Goal: Task Accomplishment & Management: Use online tool/utility

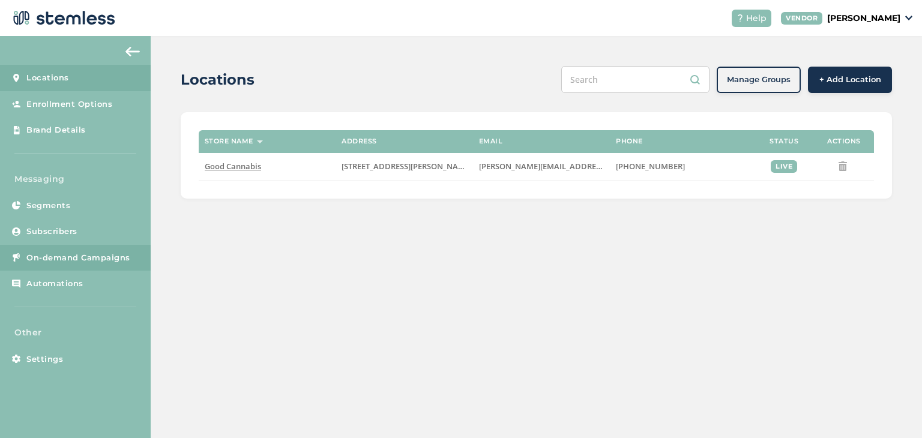
click at [87, 258] on span "On-demand Campaigns" at bounding box center [78, 258] width 104 height 12
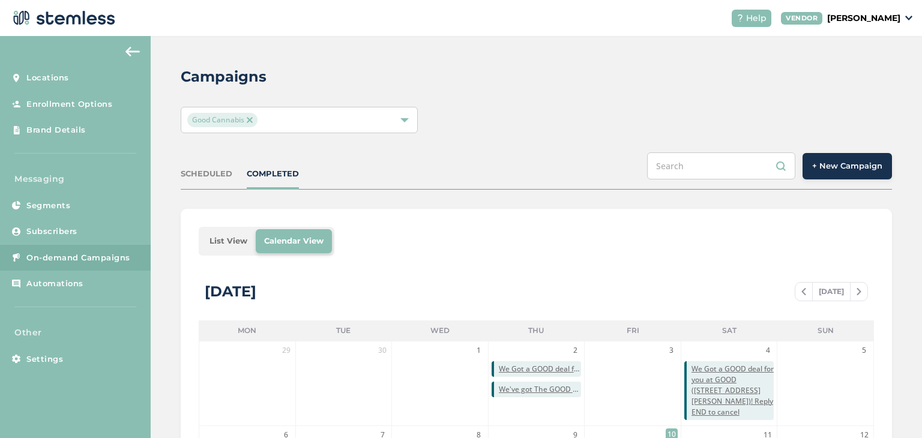
click at [216, 174] on div "SCHEDULED" at bounding box center [207, 174] width 52 height 12
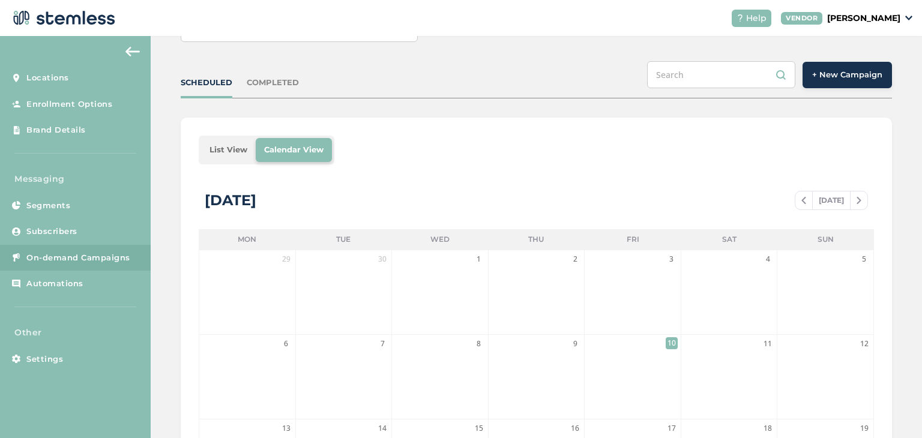
scroll to position [180, 0]
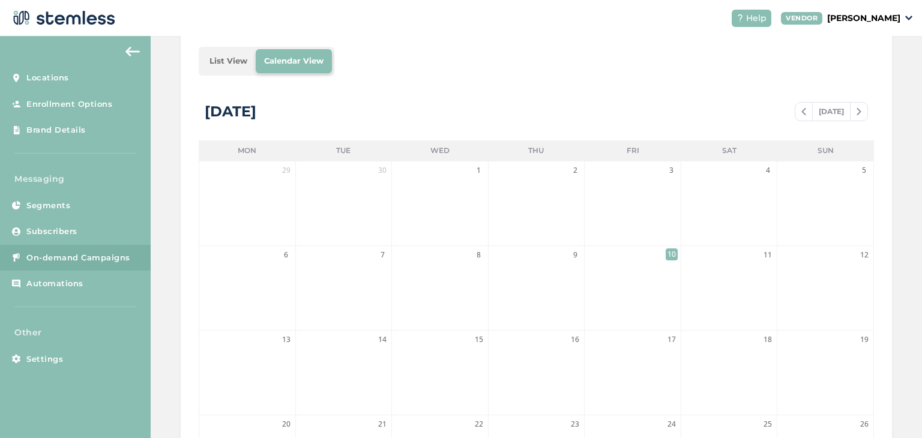
click at [670, 256] on span "10" at bounding box center [672, 255] width 12 height 12
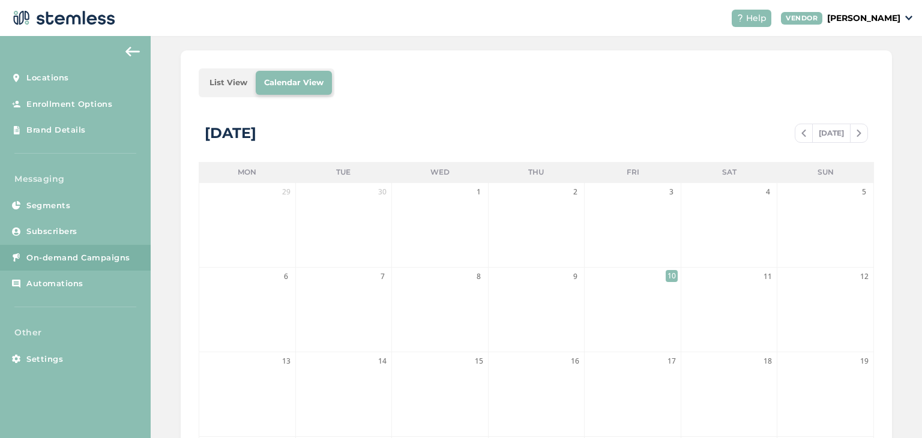
scroll to position [0, 0]
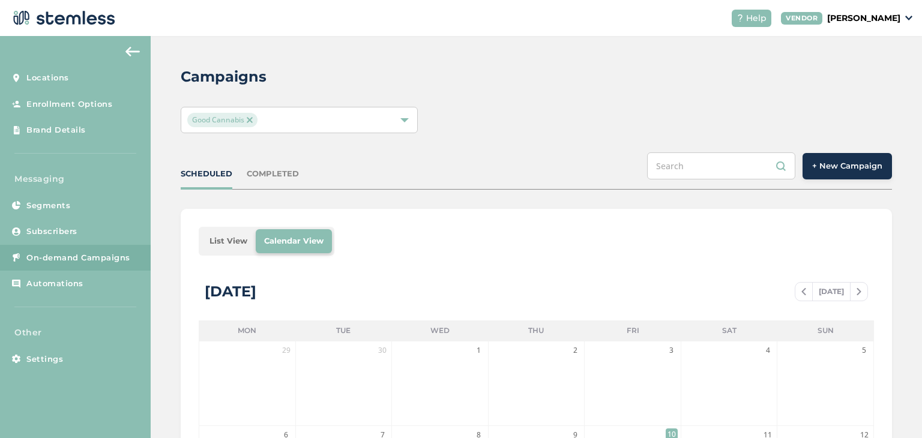
click at [244, 172] on div "SCHEDULED COMPLETED" at bounding box center [240, 174] width 118 height 12
click at [267, 171] on div "COMPLETED" at bounding box center [273, 174] width 52 height 12
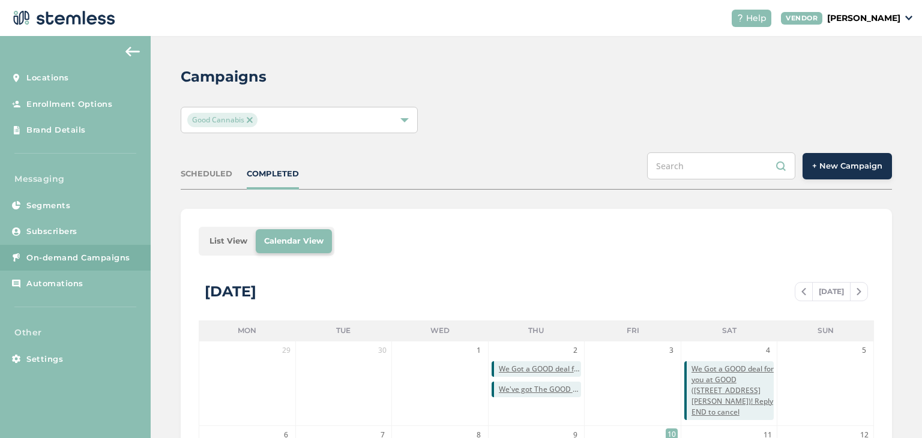
click at [232, 237] on li "List View" at bounding box center [228, 241] width 55 height 24
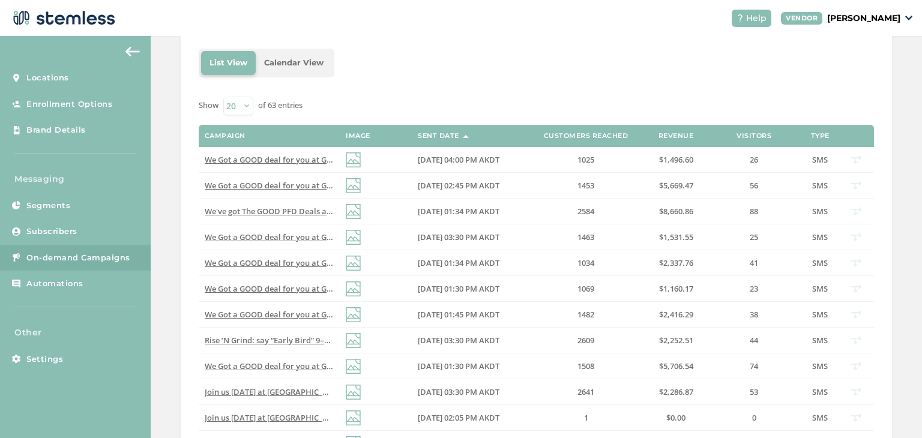
scroll to position [180, 0]
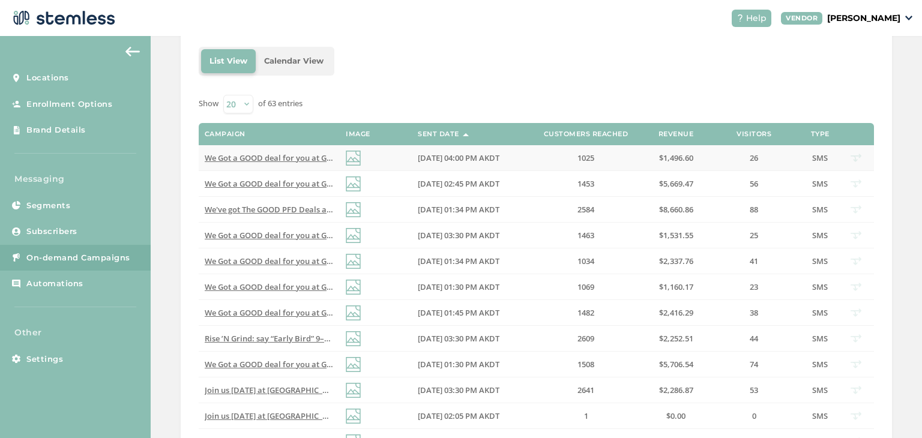
click at [301, 159] on span "We Got a GOOD deal for you at GOOD ([STREET_ADDRESS][PERSON_NAME])! Reply END t…" at bounding box center [382, 158] width 354 height 11
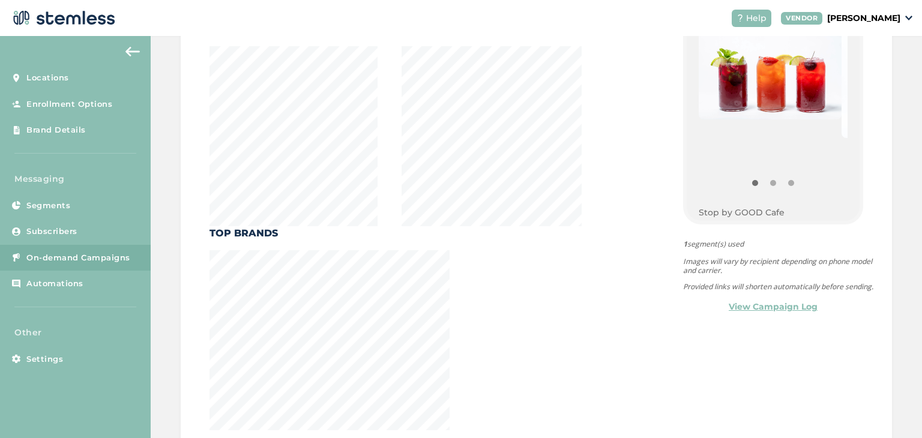
scroll to position [420, 0]
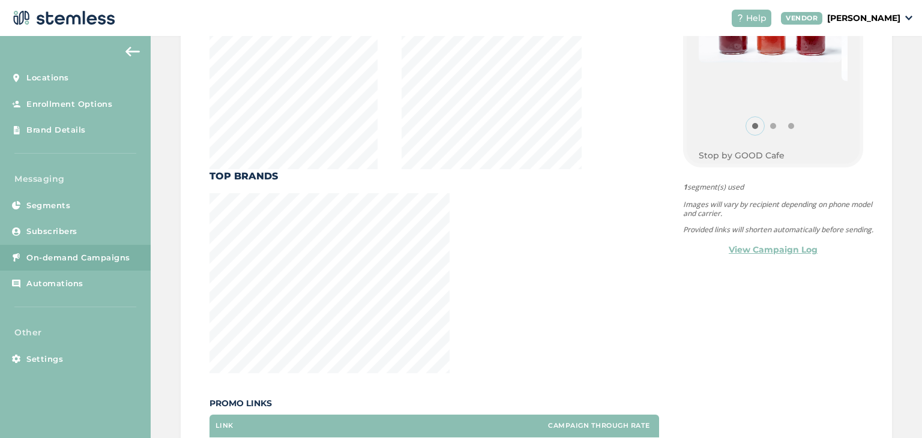
click at [752, 123] on button "Item 0" at bounding box center [755, 126] width 18 height 18
click at [765, 128] on button "Item 1" at bounding box center [773, 126] width 18 height 18
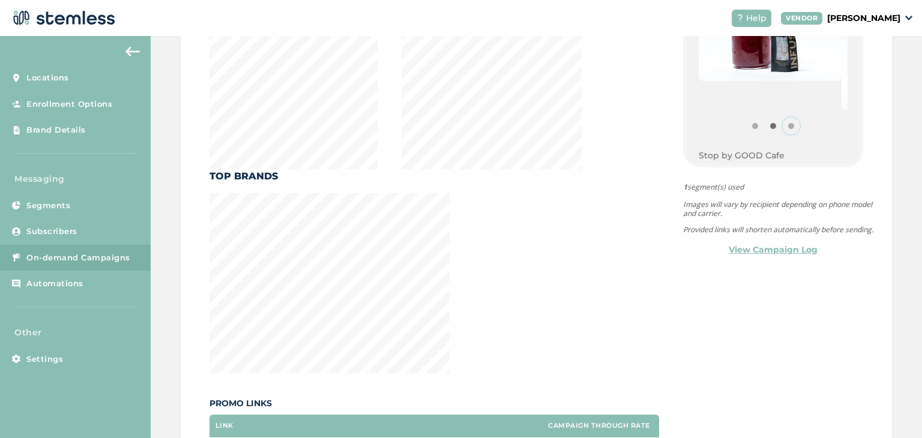
click at [786, 123] on button "Item 2" at bounding box center [791, 126] width 18 height 18
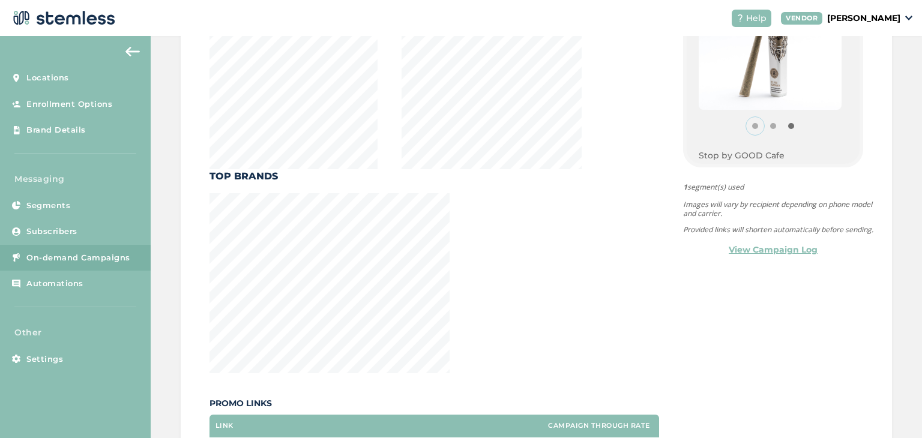
click at [749, 126] on button "Item 0" at bounding box center [755, 126] width 18 height 18
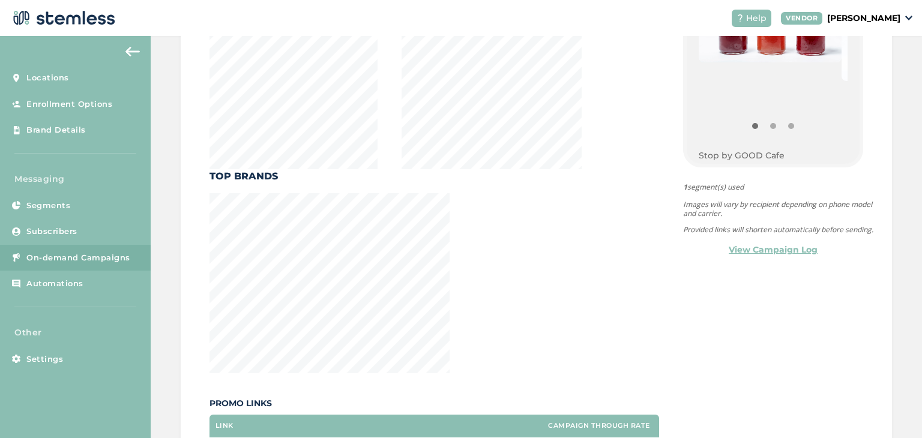
click at [773, 256] on link "View Campaign Log" at bounding box center [773, 250] width 89 height 13
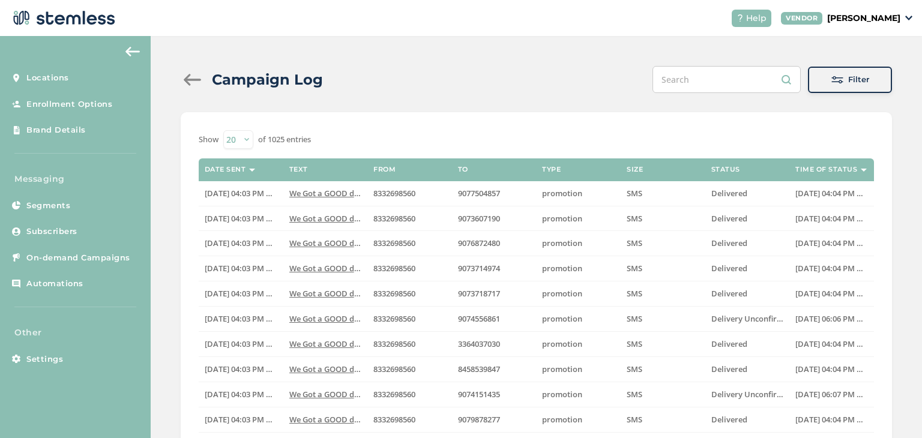
click at [196, 78] on div at bounding box center [193, 80] width 24 height 12
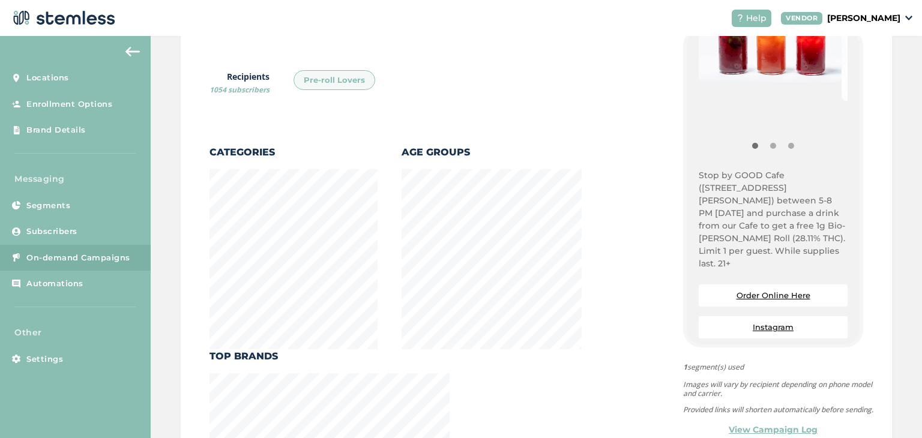
scroll to position [180, 0]
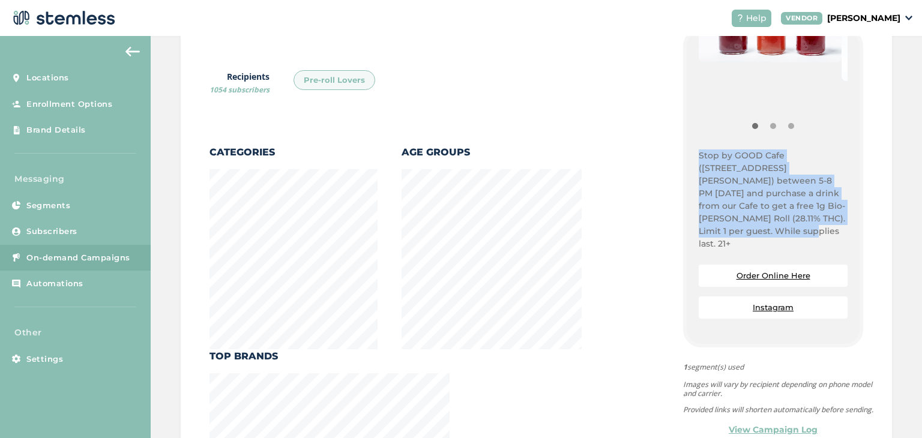
drag, startPoint x: 691, startPoint y: 154, endPoint x: 743, endPoint y: 229, distance: 91.1
click at [743, 229] on div "{Store Logo} {Store Name} Stop by GOOD Cafe ([STREET_ADDRESS][PERSON_NAME]) bet…" at bounding box center [773, 188] width 173 height 312
copy p "Stop by GOOD Cafe ([STREET_ADDRESS][PERSON_NAME]) between 5-8 PM [DATE] and pur…"
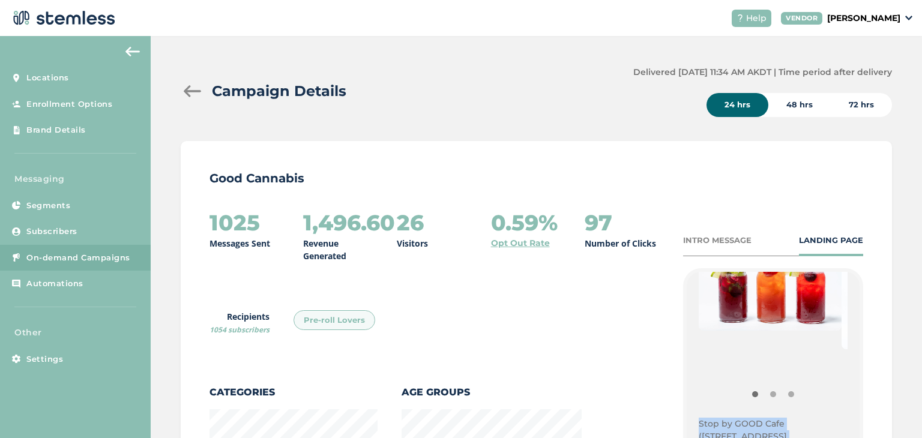
scroll to position [91, 0]
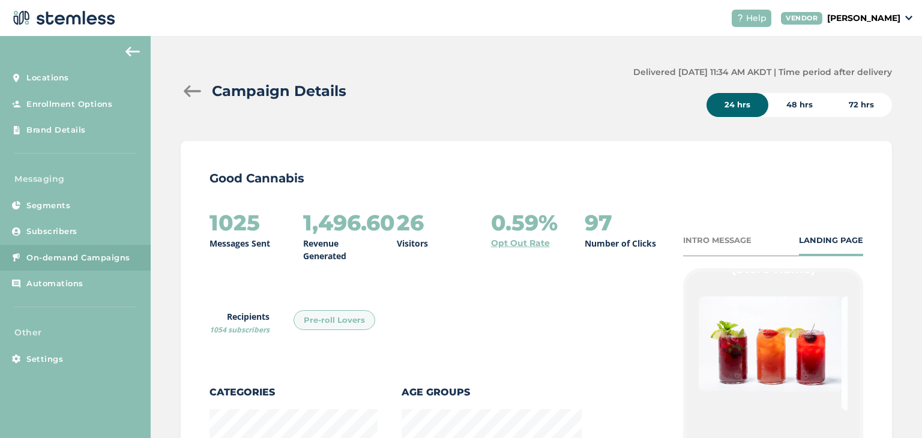
drag, startPoint x: 762, startPoint y: 339, endPoint x: 629, endPoint y: 348, distance: 133.0
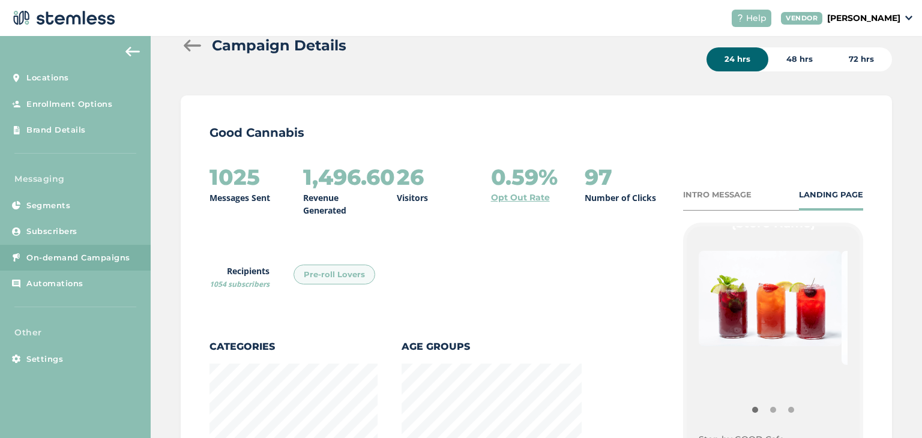
scroll to position [180, 0]
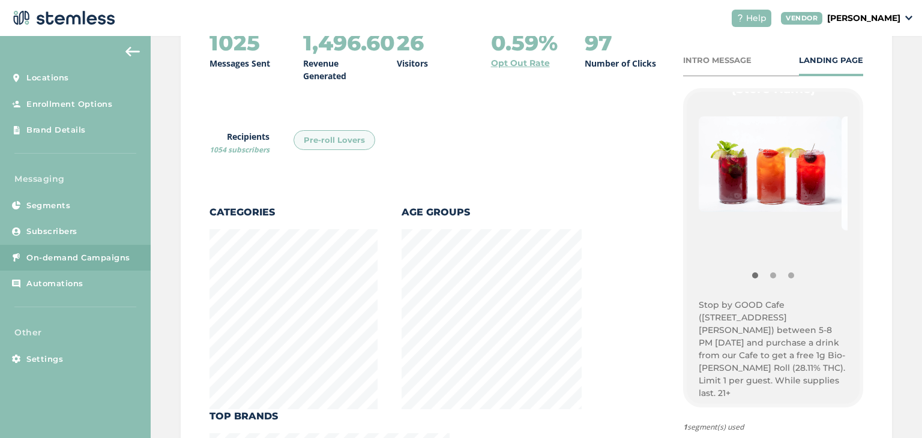
click at [527, 171] on div "1025 Messages Sent 1,496.60 Revenue Generated 26 Visitors 0.59% Opt Out Rate 97…" at bounding box center [435, 423] width 450 height 785
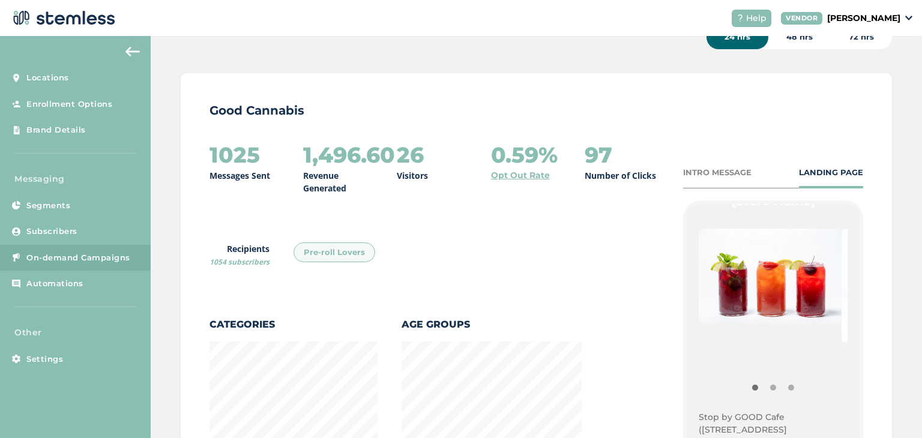
scroll to position [0, 0]
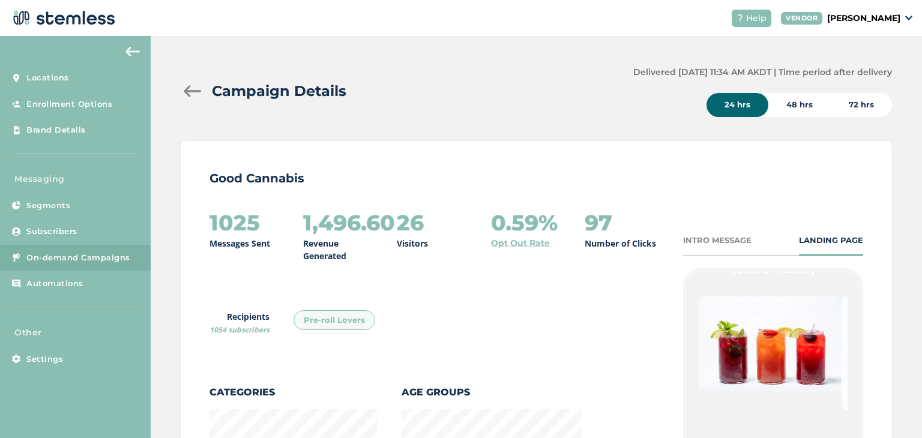
drag, startPoint x: 563, startPoint y: 59, endPoint x: 524, endPoint y: 219, distance: 165.0
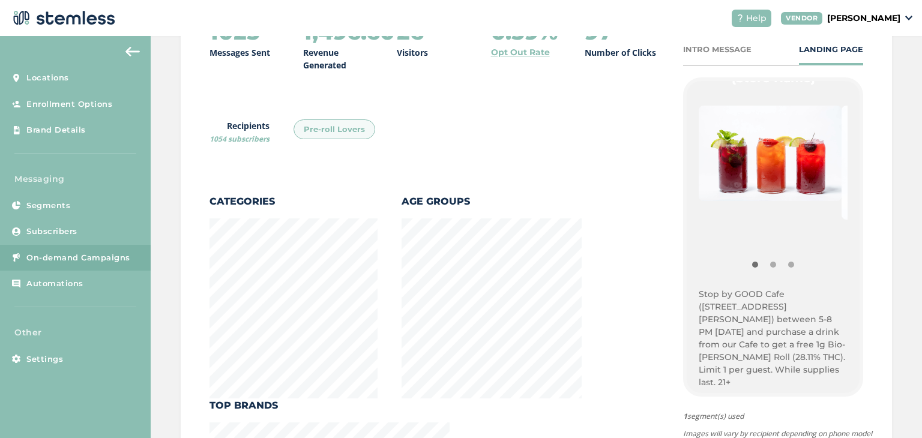
scroll to position [240, 0]
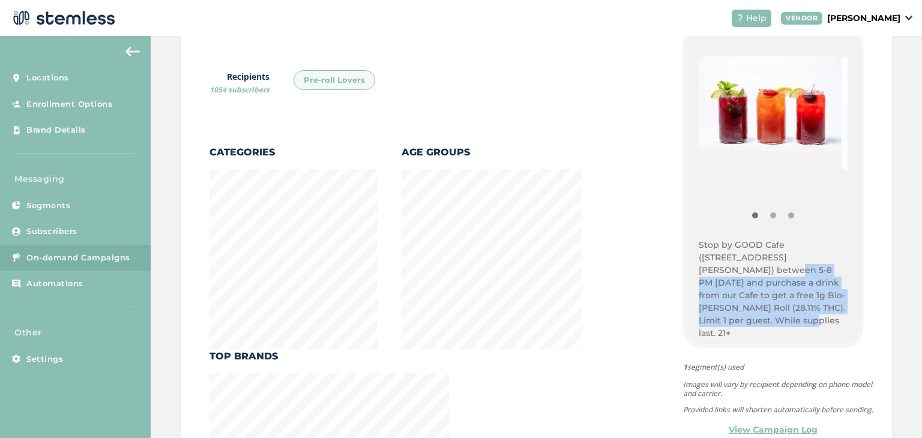
drag, startPoint x: 726, startPoint y: 321, endPoint x: 705, endPoint y: 265, distance: 60.2
click at [699, 266] on p "Stop by GOOD Cafe ([STREET_ADDRESS][PERSON_NAME]) between 5-8 PM [DATE] and pur…" at bounding box center [773, 289] width 149 height 101
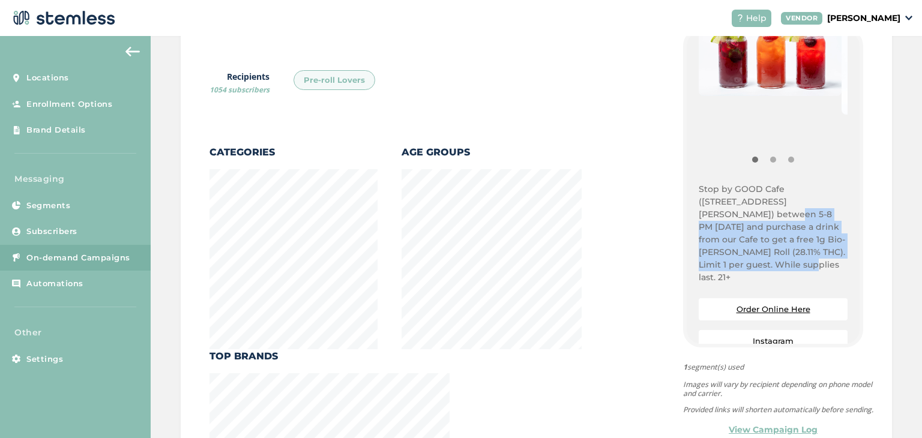
scroll to position [211, 0]
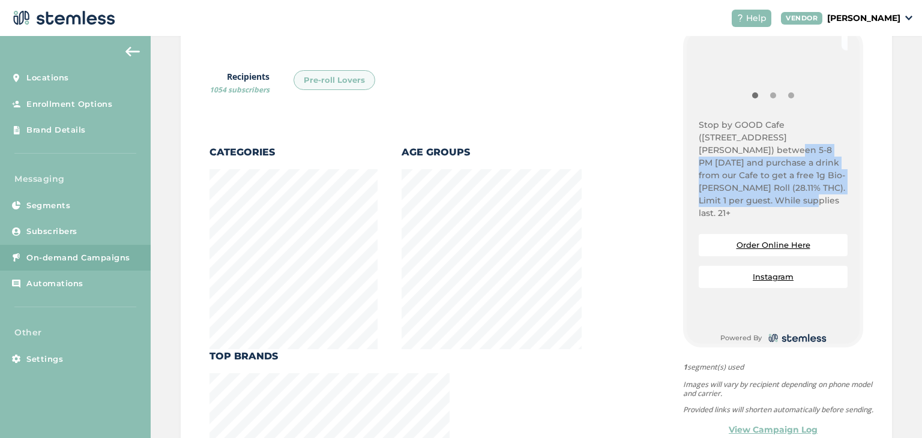
click at [889, 145] on div "Campaign Details Delivered [DATE] 11:34 AM AKDT | Time period after delivery 24…" at bounding box center [537, 299] width 772 height 1007
drag, startPoint x: 692, startPoint y: 123, endPoint x: 739, endPoint y: 197, distance: 87.5
click at [739, 197] on div "{Store Logo} {Store Name} Stop by GOOD Cafe ([STREET_ADDRESS][PERSON_NAME]) bet…" at bounding box center [773, 188] width 173 height 312
copy p "Stop by GOOD Cafe ([STREET_ADDRESS][PERSON_NAME]) between 5-8 PM [DATE] and pur…"
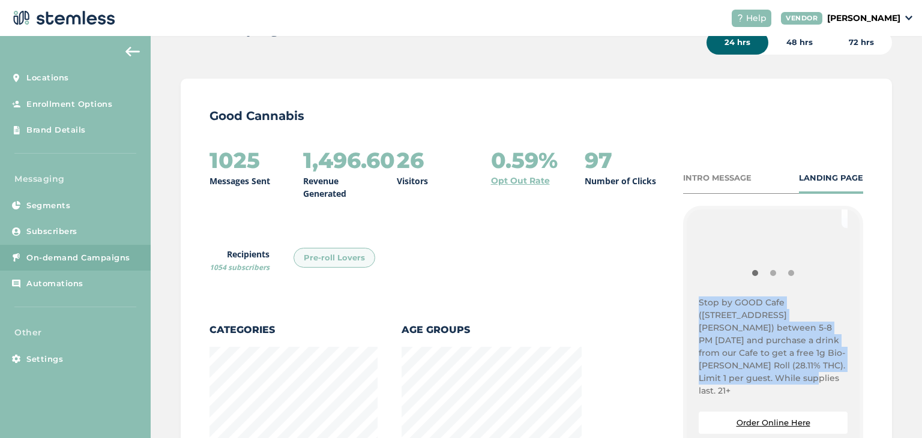
scroll to position [0, 0]
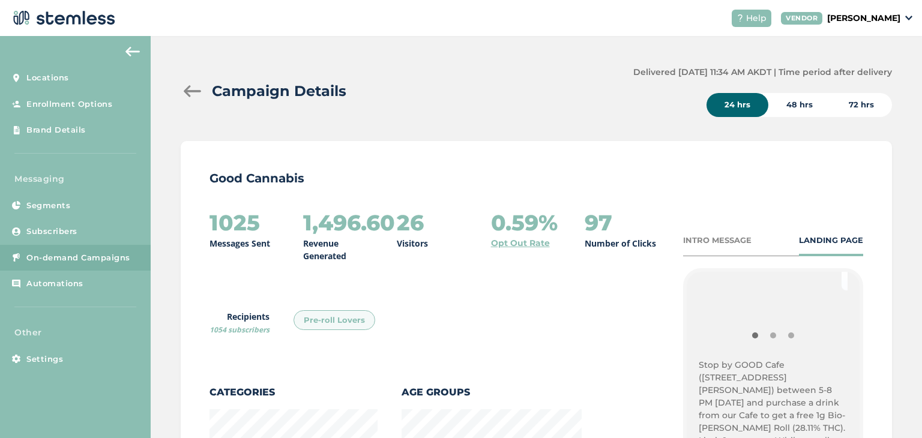
click at [186, 93] on div at bounding box center [193, 91] width 24 height 12
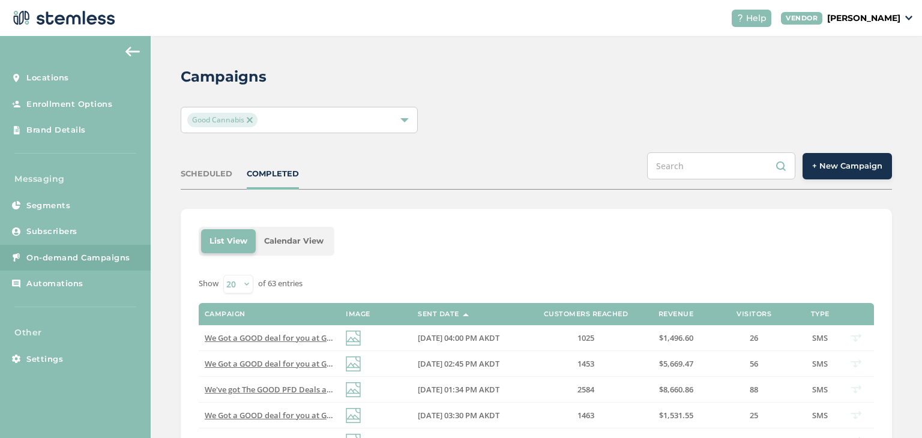
click at [862, 164] on span "+ New Campaign" at bounding box center [847, 166] width 70 height 12
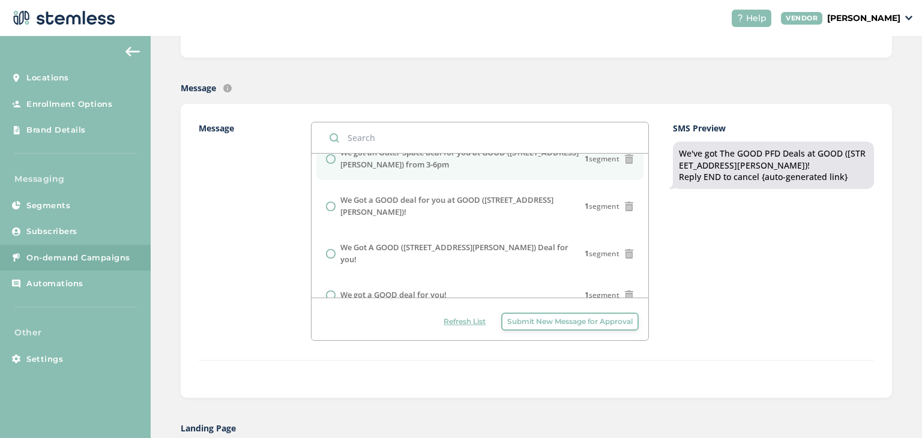
scroll to position [312, 0]
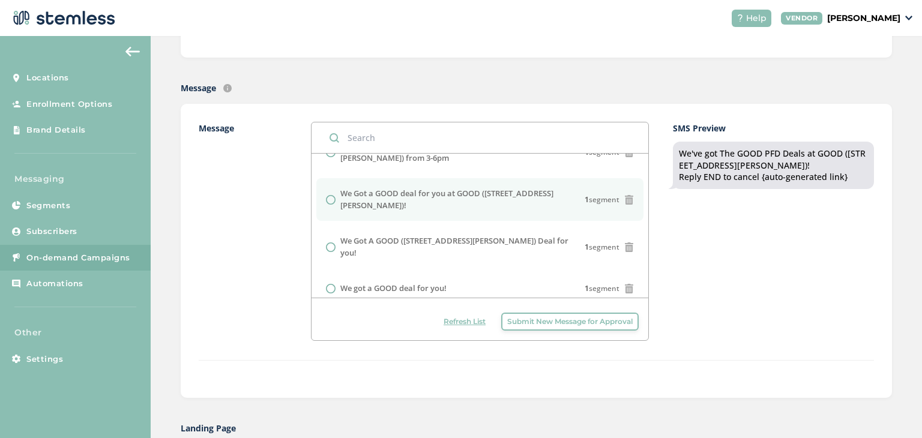
click at [387, 188] on label "We Got a GOOD deal for you at GOOD ([STREET_ADDRESS][PERSON_NAME])!" at bounding box center [462, 199] width 244 height 23
radio input "false"
radio input "true"
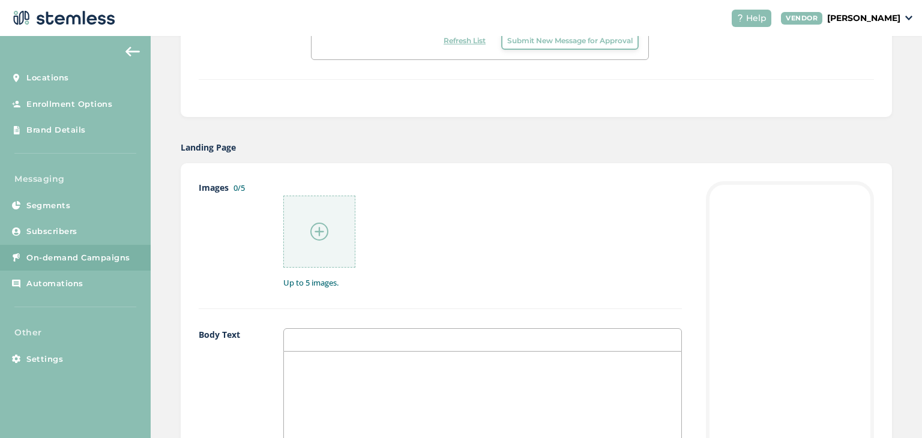
scroll to position [600, 0]
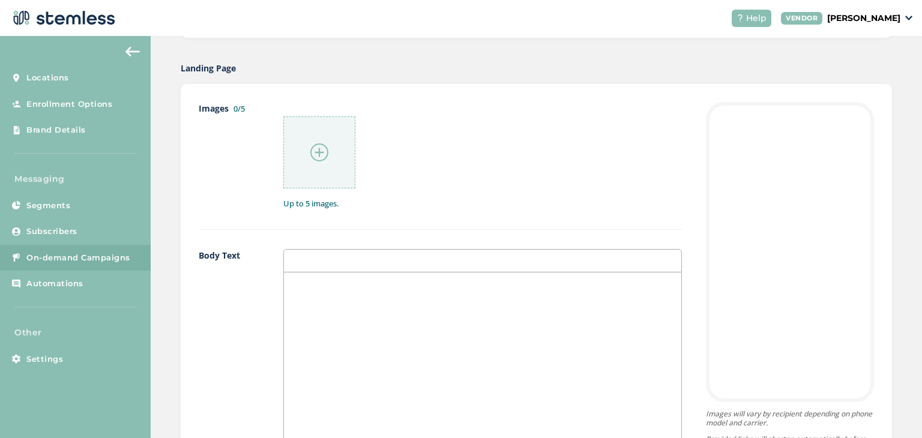
click at [357, 332] on div at bounding box center [483, 393] width 398 height 240
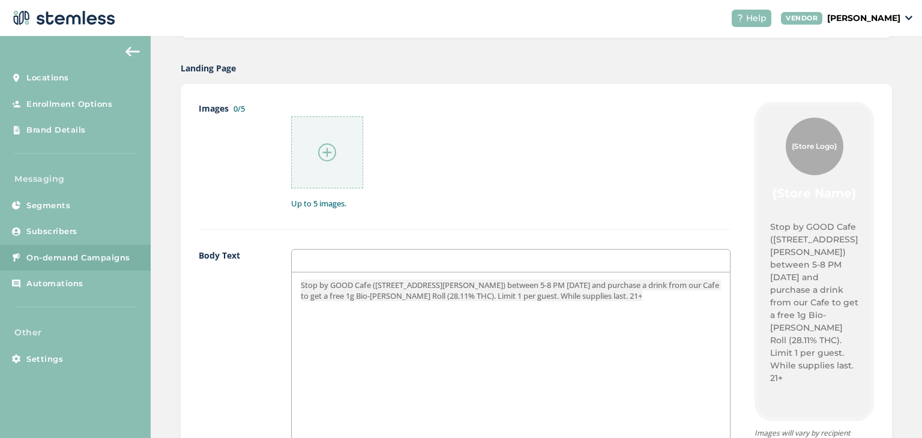
scroll to position [0, 0]
click at [319, 148] on div at bounding box center [327, 152] width 72 height 72
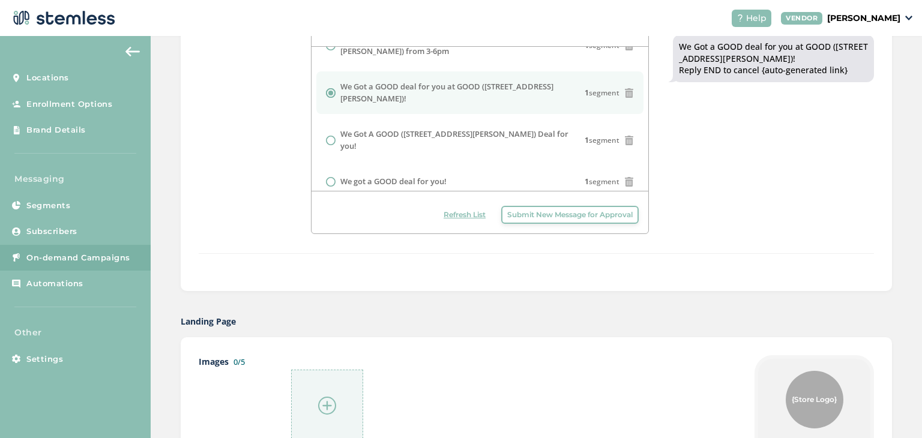
scroll to position [600, 0]
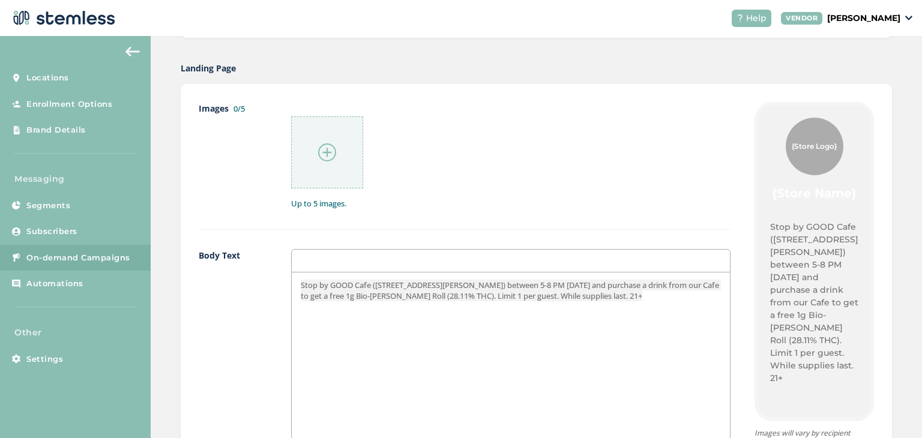
click at [333, 160] on div at bounding box center [327, 152] width 72 height 72
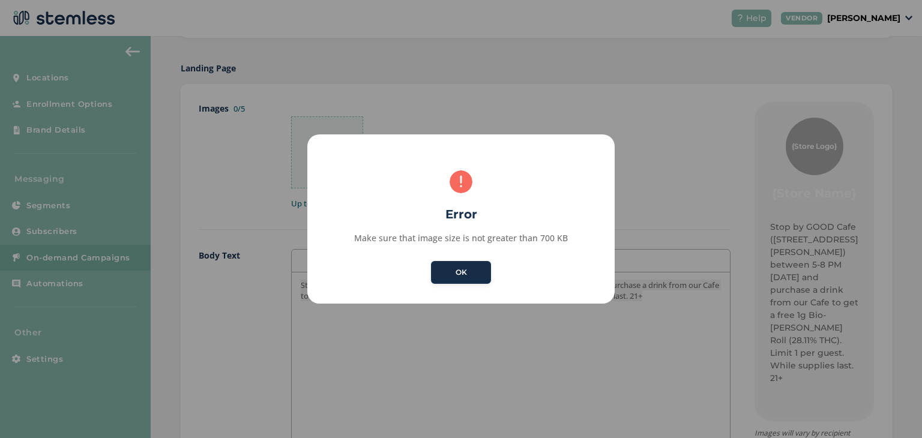
click at [466, 279] on button "OK" at bounding box center [461, 272] width 60 height 23
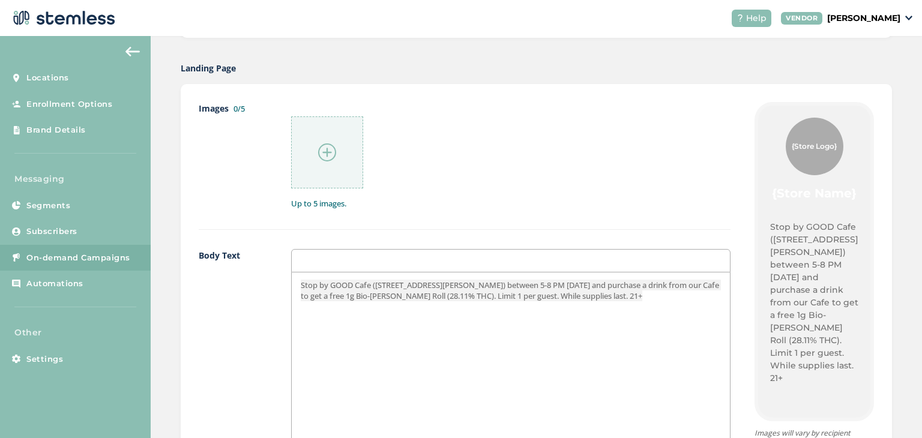
click at [325, 163] on div at bounding box center [327, 152] width 72 height 72
click at [335, 149] on img at bounding box center [327, 153] width 18 height 18
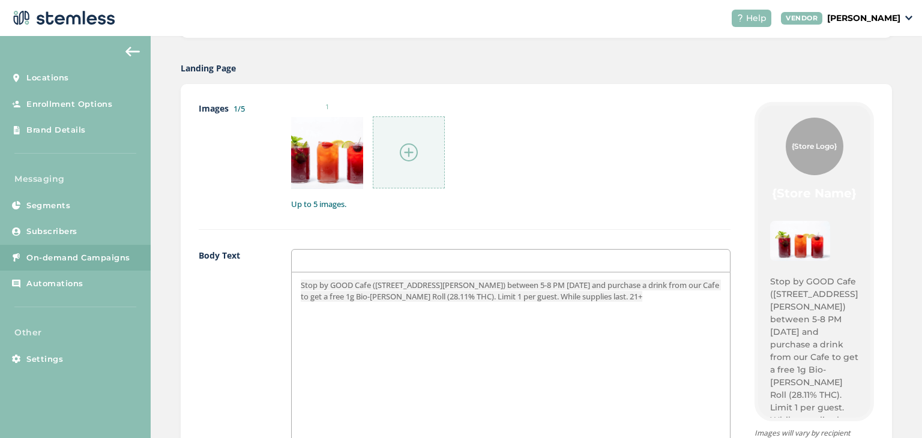
click at [409, 145] on img at bounding box center [409, 153] width 18 height 18
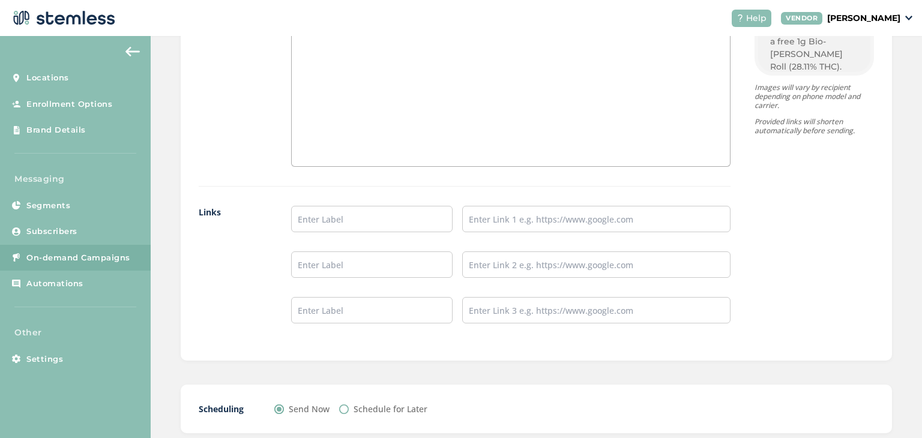
scroll to position [961, 0]
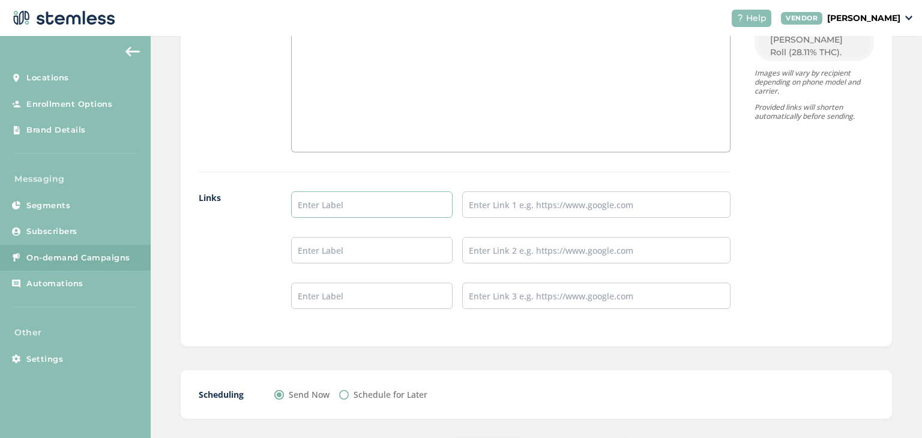
click at [395, 208] on input "text" at bounding box center [371, 205] width 161 height 26
type input "Order Here"
click at [518, 188] on div "Images 2/5 1 2 Up to 5 images. Body Text Stop by GOOD Cafe ([STREET_ADDRESS][PE…" at bounding box center [465, 35] width 532 height 587
drag, startPoint x: 519, startPoint y: 193, endPoint x: 524, endPoint y: 203, distance: 11.0
click at [519, 193] on input "text" at bounding box center [596, 205] width 268 height 26
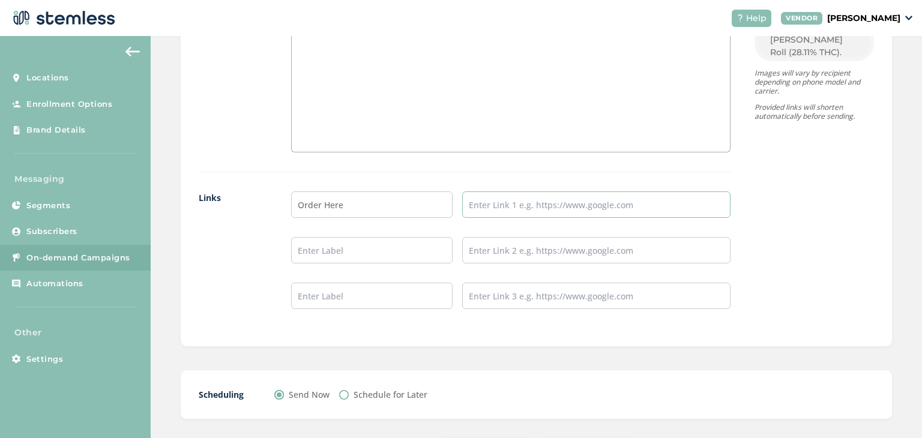
click at [524, 203] on input "text" at bounding box center [596, 205] width 268 height 26
type input "[URL][DOMAIN_NAME]"
click at [423, 251] on li at bounding box center [511, 250] width 440 height 26
click at [398, 243] on input "text" at bounding box center [371, 250] width 161 height 26
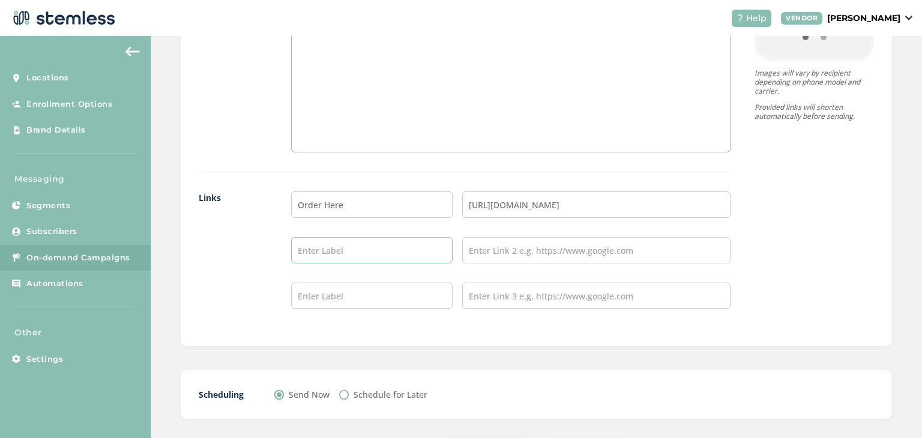
type input "Instagram"
click at [509, 243] on input "text" at bounding box center [596, 250] width 268 height 26
type input "[URL][DOMAIN_NAME]"
click at [751, 231] on div "{Store Logo} {Store Name} Stop by GOOD Cafe ([STREET_ADDRESS][PERSON_NAME]) bet…" at bounding box center [803, 35] width 144 height 587
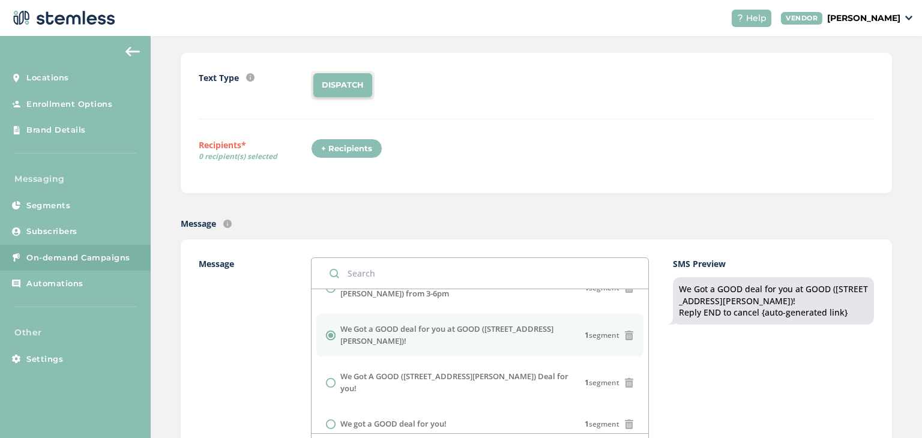
scroll to position [180, 0]
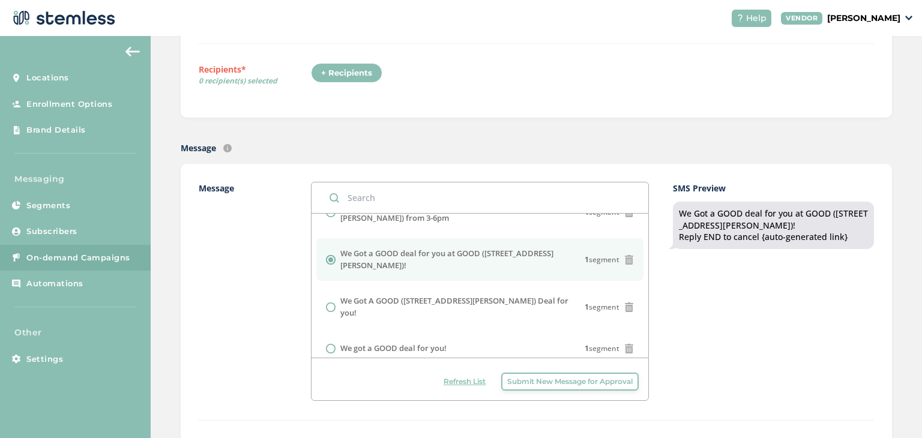
click at [352, 76] on div "+ Recipients" at bounding box center [346, 73] width 71 height 20
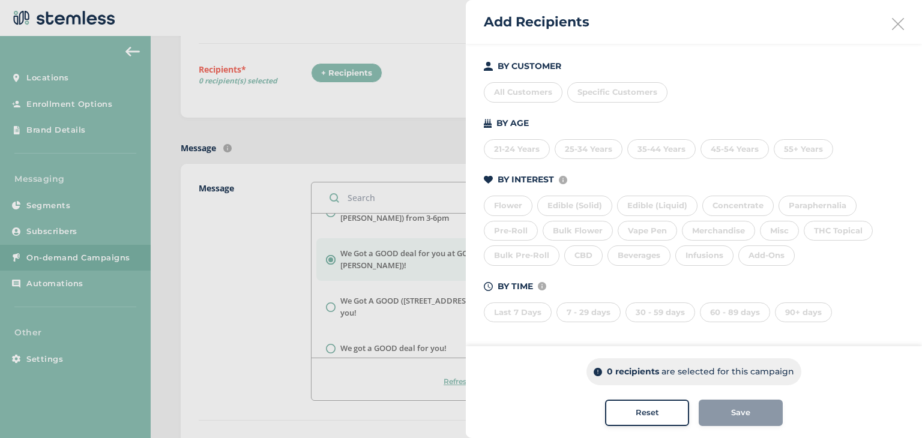
scroll to position [0, 0]
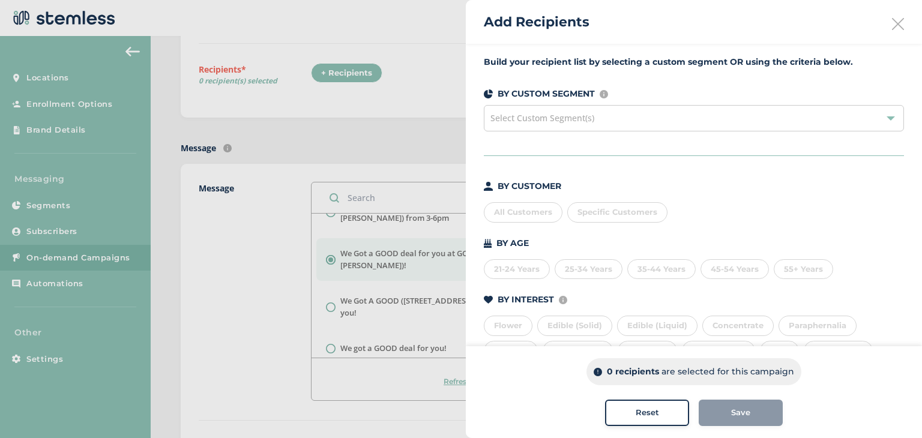
click at [587, 113] on span "Select Custom Segment(s)" at bounding box center [543, 117] width 104 height 11
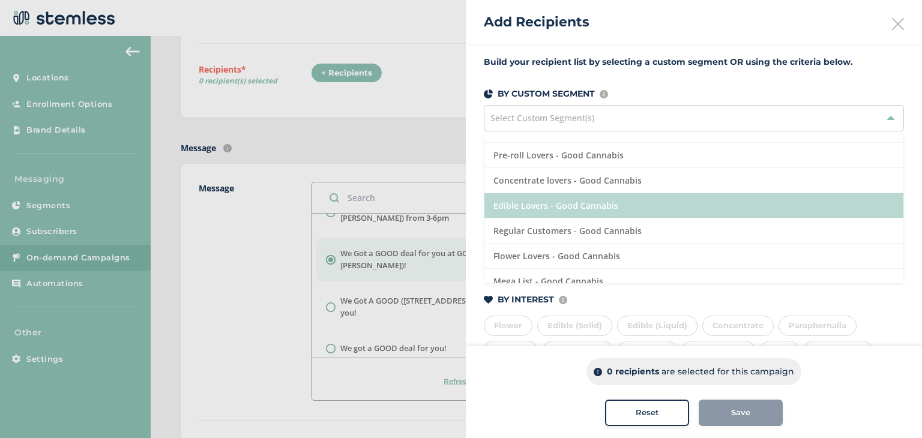
scroll to position [26, 0]
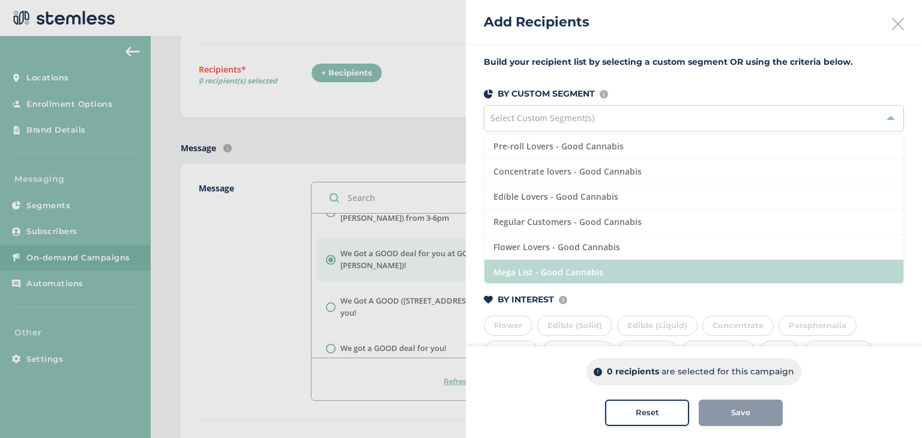
click at [569, 260] on li "Mega List - Good Cannabis" at bounding box center [694, 272] width 419 height 25
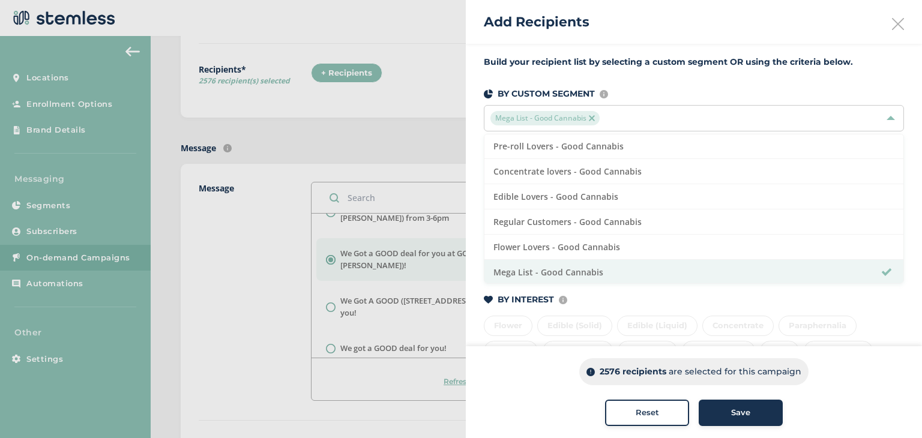
click at [589, 118] on img at bounding box center [592, 118] width 6 height 6
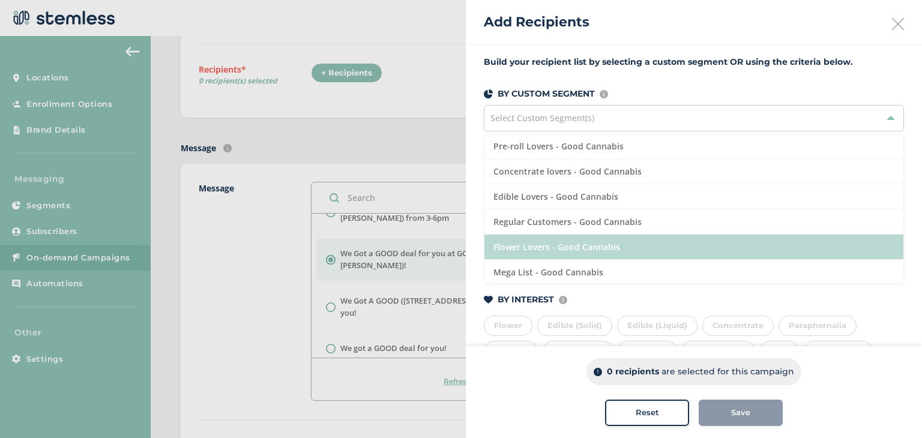
click at [562, 255] on li "Flower Lovers - Good Cannabis" at bounding box center [694, 247] width 419 height 25
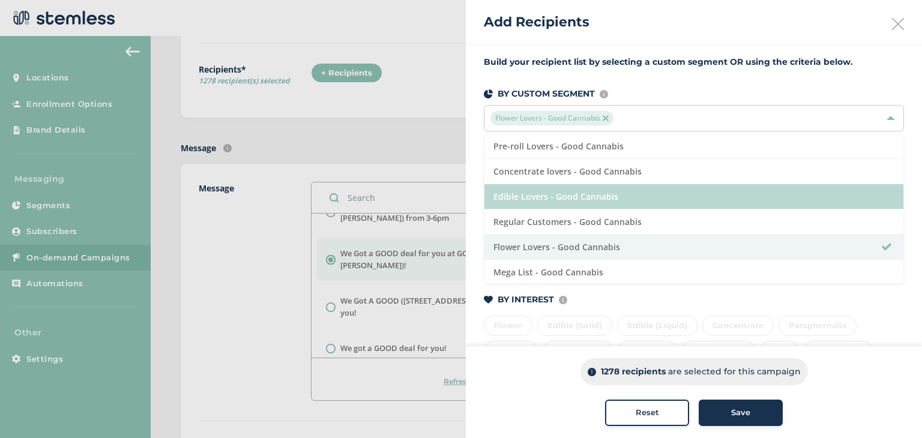
click at [559, 196] on li "Edible Lovers - Good Cannabis" at bounding box center [694, 196] width 419 height 25
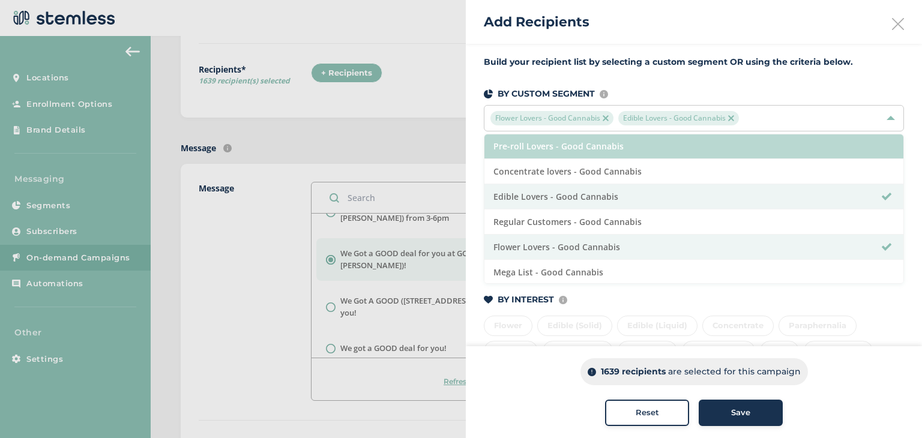
click at [569, 148] on li "Pre-roll Lovers - Good Cannabis" at bounding box center [694, 146] width 419 height 25
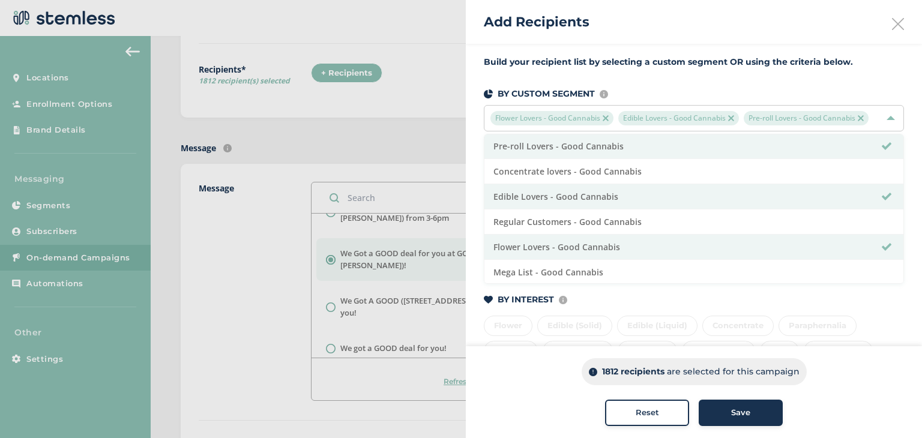
click at [763, 407] on div "Save" at bounding box center [741, 413] width 65 height 12
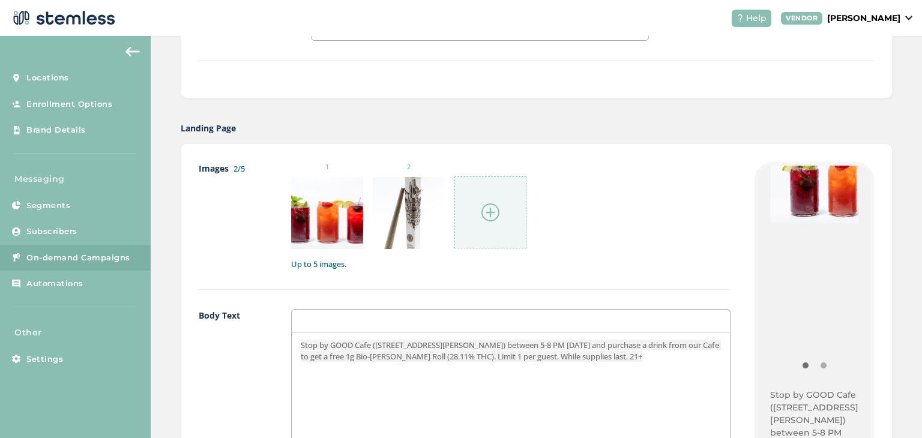
scroll to position [180, 0]
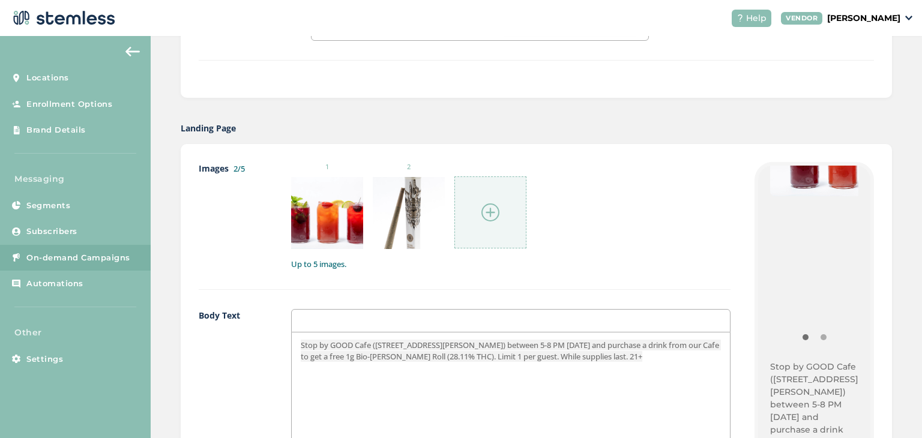
click at [790, 225] on div at bounding box center [841, 211] width 143 height 220
drag, startPoint x: 790, startPoint y: 225, endPoint x: 656, endPoint y: 245, distance: 136.0
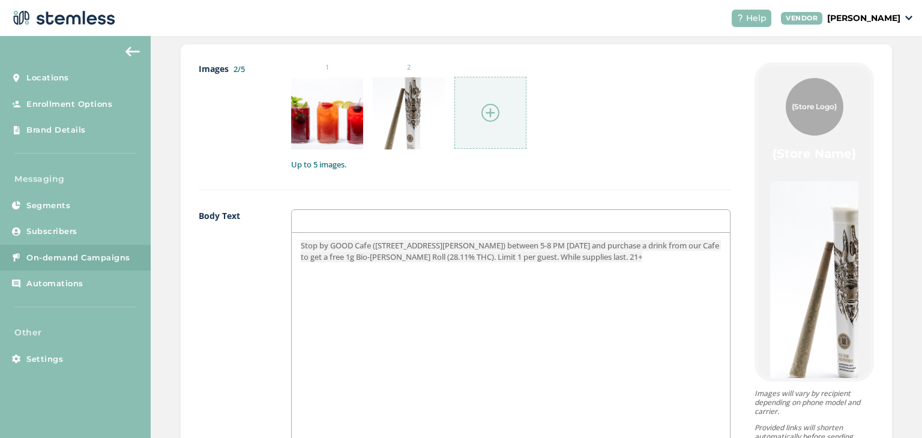
scroll to position [661, 0]
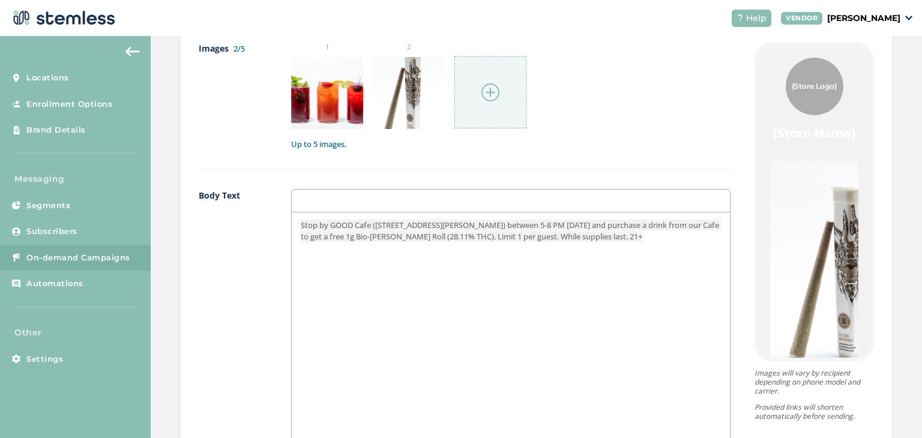
click at [584, 223] on span "Stop by GOOD Cafe ([STREET_ADDRESS][PERSON_NAME]) between 5-8 PM [DATE] and pur…" at bounding box center [511, 231] width 420 height 22
click at [632, 85] on div "1 2" at bounding box center [511, 85] width 440 height 87
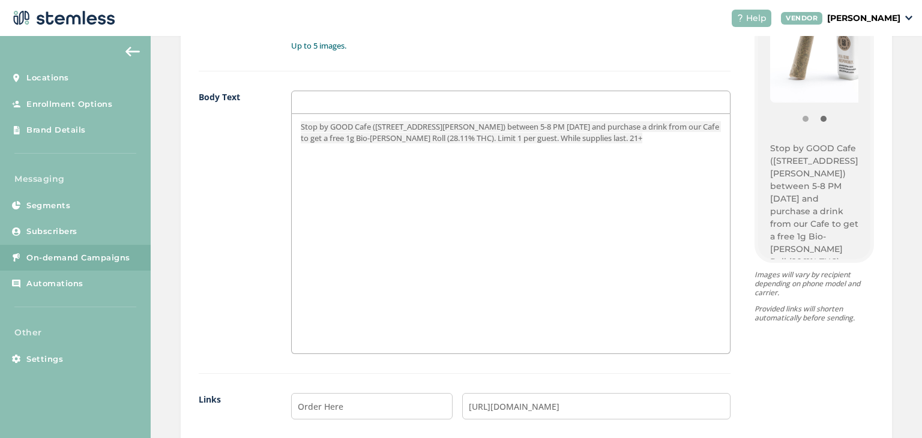
scroll to position [779, 0]
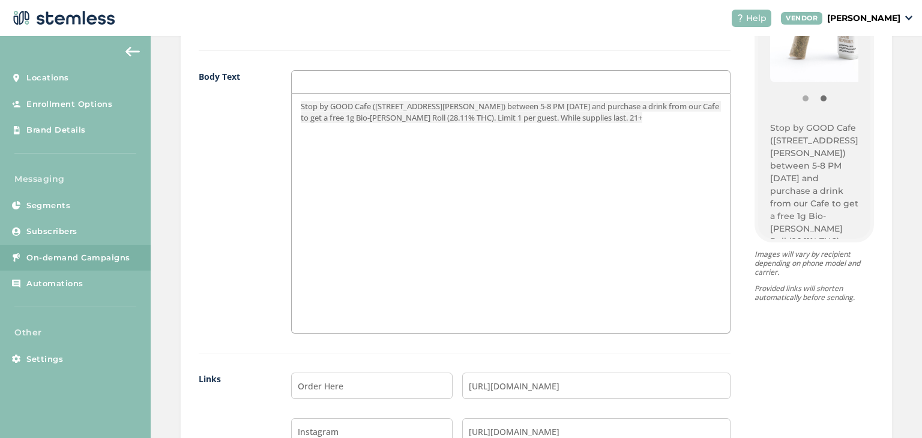
click at [731, 167] on div "{Store Logo} {Store Name} Stop by GOOD Cafe ([STREET_ADDRESS][PERSON_NAME]) bet…" at bounding box center [803, 216] width 144 height 587
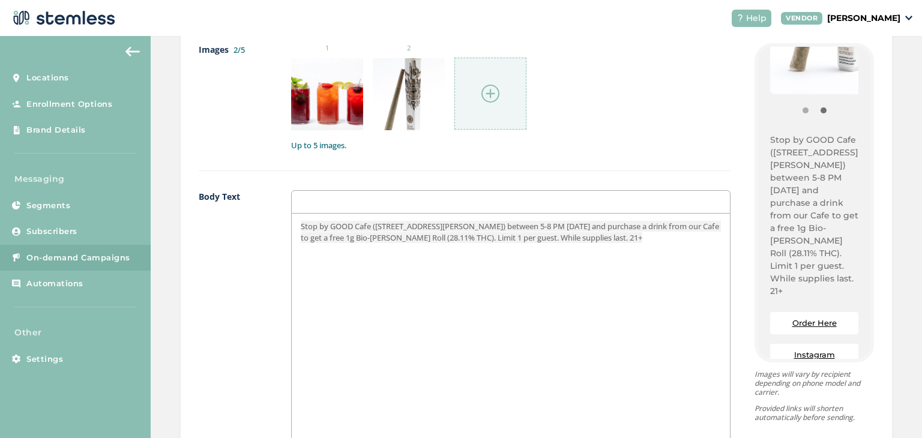
scroll to position [1080, 0]
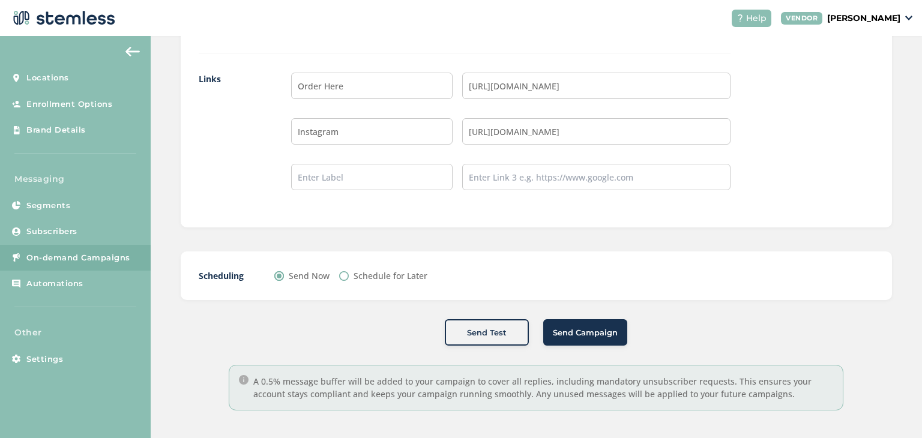
click at [363, 271] on label "Schedule for Later" at bounding box center [391, 276] width 74 height 13
click at [349, 271] on input "Schedule for Later" at bounding box center [344, 276] width 10 height 10
radio input "true"
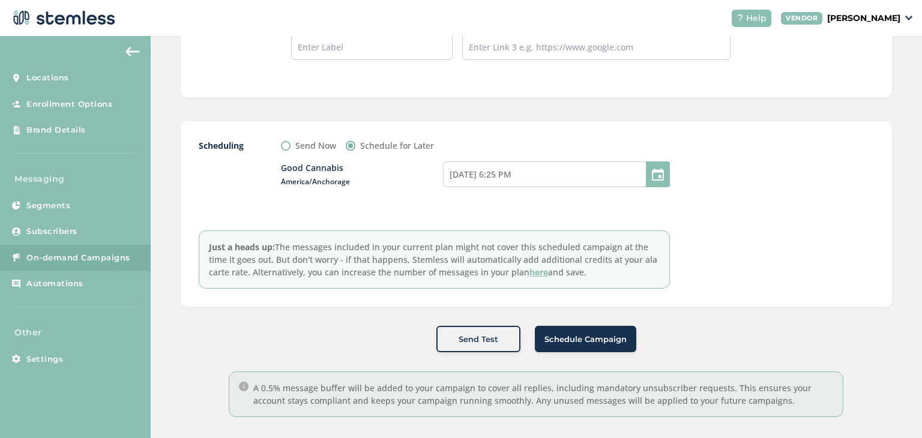
scroll to position [1217, 0]
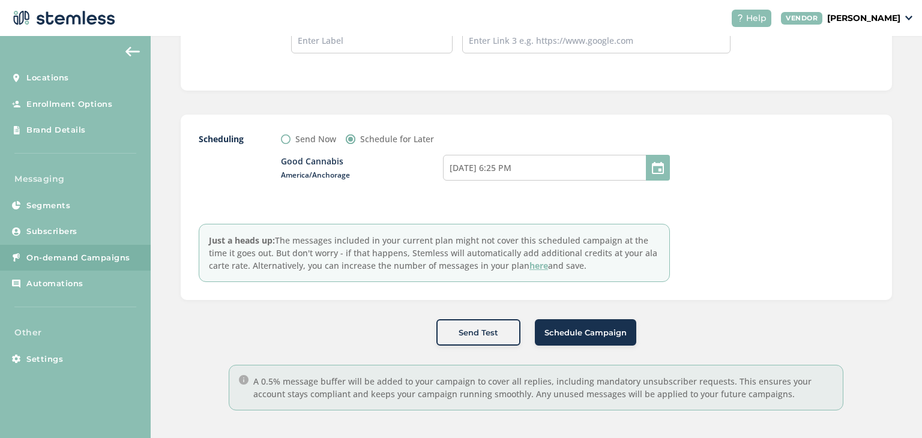
click at [651, 168] on div at bounding box center [658, 168] width 24 height 26
click at [552, 171] on input "[DATE] 6:25 PM" at bounding box center [556, 168] width 227 height 26
select select "18"
select select "25"
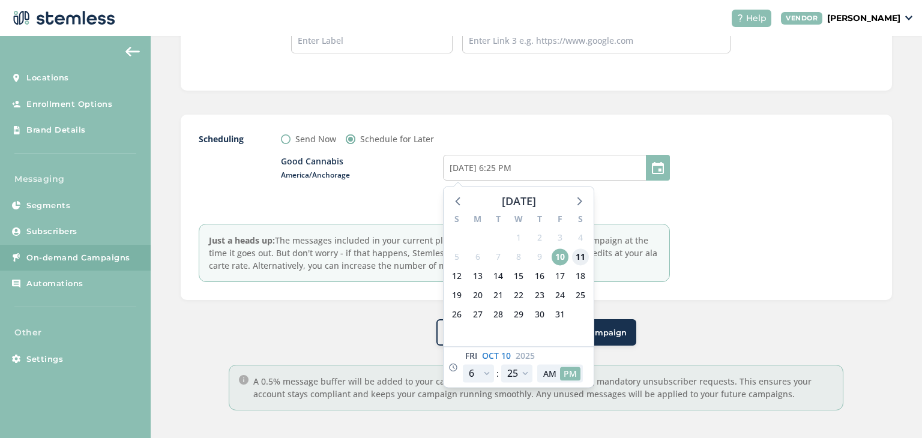
click at [578, 253] on span "11" at bounding box center [580, 257] width 17 height 17
type input "[DATE] 6:25 PM"
click at [481, 369] on select "12 1 2 3 4 5 6 7 8 9 10 11" at bounding box center [478, 374] width 31 height 18
select select "16"
click at [463, 365] on select "12 1 2 3 4 5 6 7 8 9 10 11" at bounding box center [478, 374] width 31 height 18
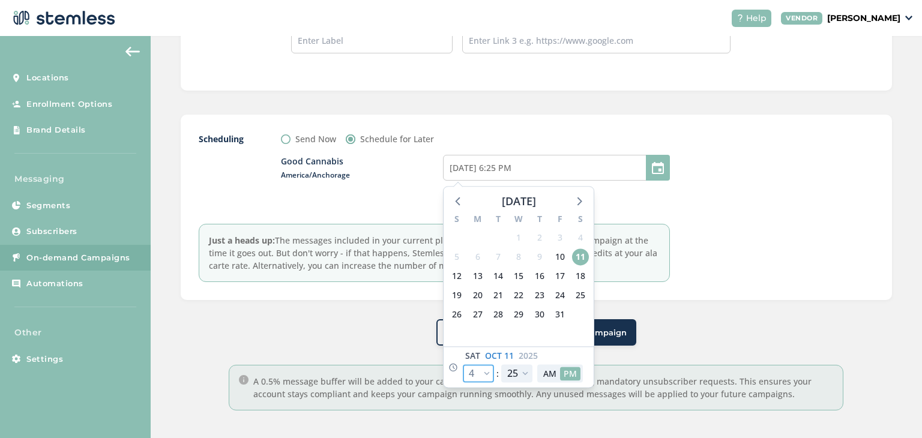
type input "[DATE] 4:25 PM"
select select "16"
click at [843, 231] on div at bounding box center [784, 208] width 180 height 150
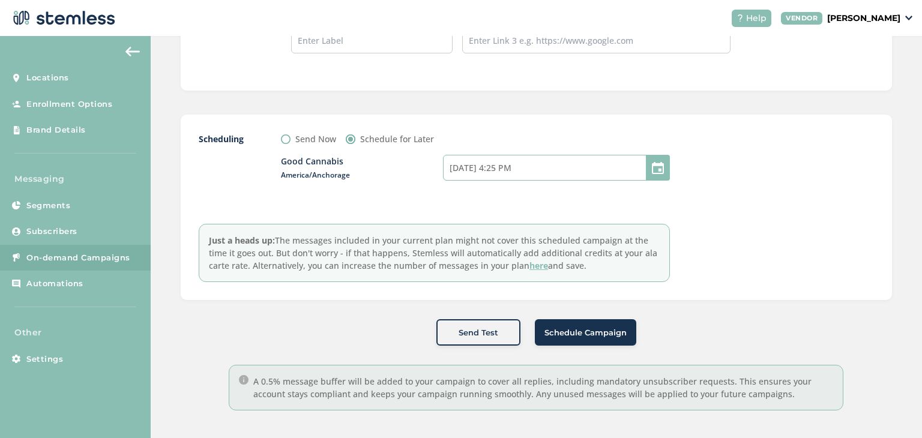
click at [542, 164] on input "[DATE] 4:25 PM" at bounding box center [556, 168] width 227 height 26
select select "16"
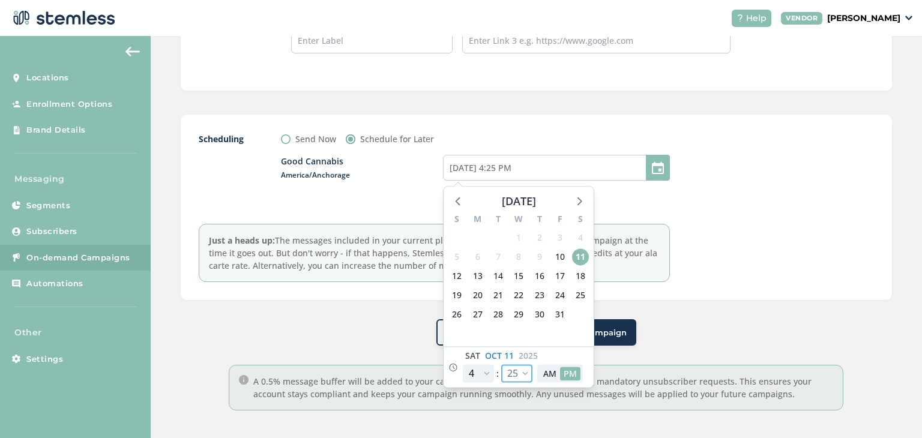
click at [523, 371] on select "00 05 10 15 20 25 30 35 40 45 50 55" at bounding box center [516, 374] width 31 height 18
select select "30"
click at [501, 365] on select "00 05 10 15 20 25 30 35 40 45 50 55" at bounding box center [516, 374] width 31 height 18
type input "[DATE] 4:30 PM"
click at [519, 376] on select "00 05 10 15 20 25 30 35 40 45 50 55" at bounding box center [516, 374] width 31 height 18
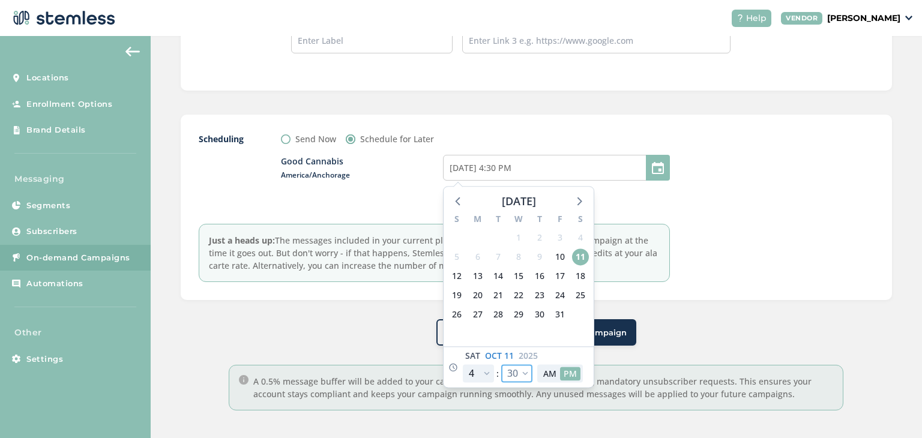
select select "0"
click at [501, 365] on select "00 05 10 15 20 25 30 35 40 45 50 55" at bounding box center [516, 374] width 31 height 18
type input "[DATE] 4:00 PM"
select select "0"
click at [833, 329] on div "Send Test Schedule Campaign" at bounding box center [537, 332] width 712 height 26
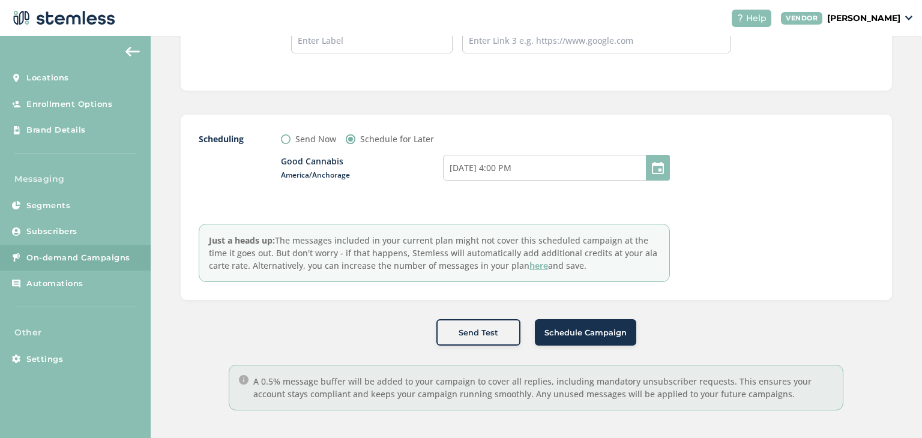
scroll to position [1036, 0]
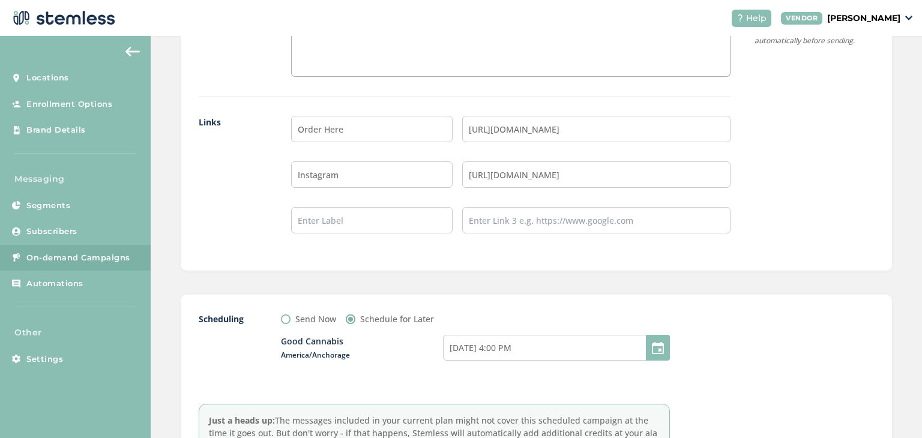
click at [655, 250] on div "Order Here [URL][DOMAIN_NAME] Instagram [URL][DOMAIN_NAME]" at bounding box center [511, 184] width 440 height 137
click at [375, 359] on div "Good Cannabis America/Anchorage [DATE] 4:00 PM" at bounding box center [475, 354] width 389 height 59
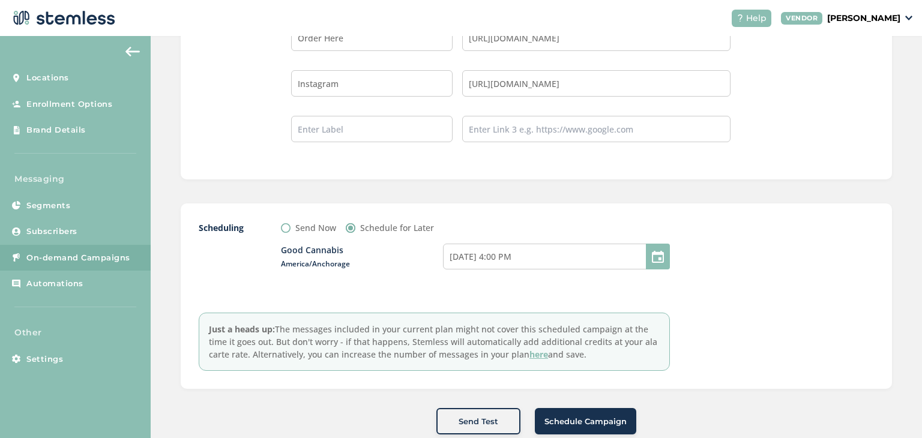
scroll to position [1217, 0]
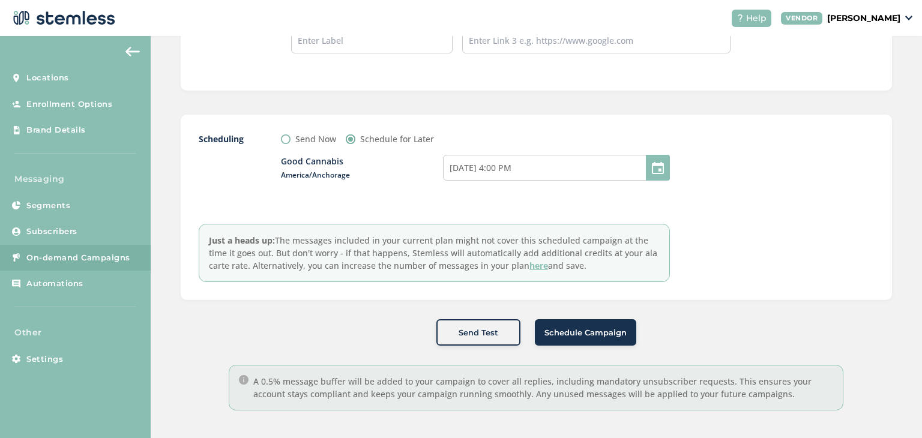
click at [388, 250] on label "Just a heads up: The messages included in your current plan might not cover thi…" at bounding box center [434, 253] width 471 height 58
drag, startPoint x: 591, startPoint y: 267, endPoint x: 191, endPoint y: 246, distance: 400.4
click at [191, 246] on div "Scheduling Send Now Schedule for Later Good Cannabis America/Anchorage [DATE] 4…" at bounding box center [537, 208] width 712 height 186
click at [234, 224] on label "Just a heads up: The messages included in your current plan might not cover thi…" at bounding box center [434, 253] width 471 height 58
click at [712, 210] on div at bounding box center [784, 208] width 180 height 150
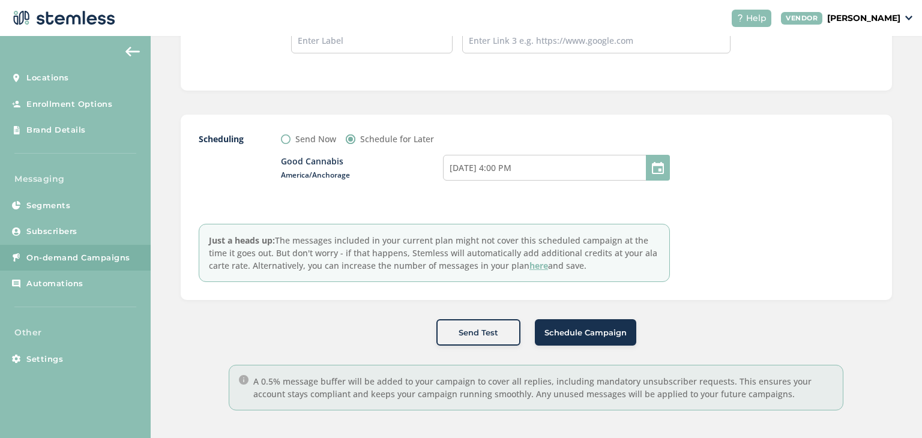
click at [566, 330] on span "Schedule Campaign" at bounding box center [586, 333] width 82 height 12
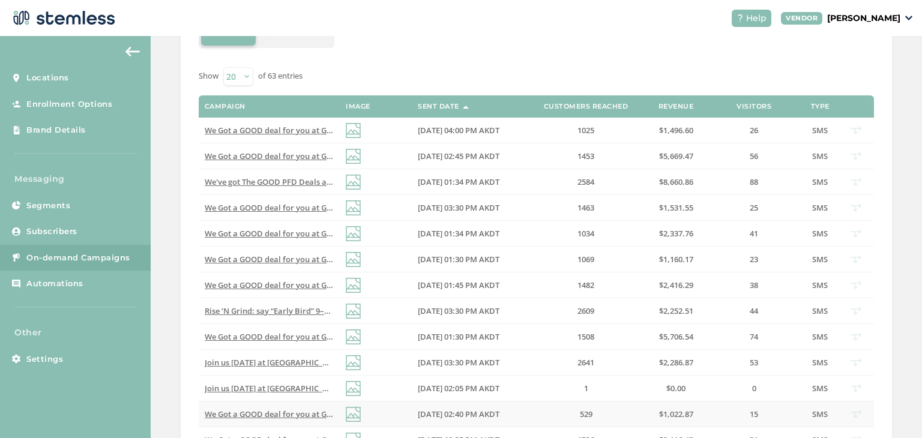
scroll to position [203, 0]
